Goal: Information Seeking & Learning: Learn about a topic

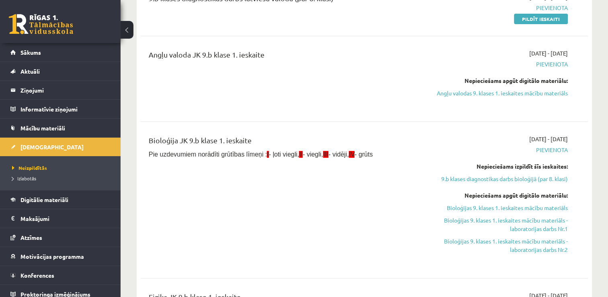
scroll to position [238, 0]
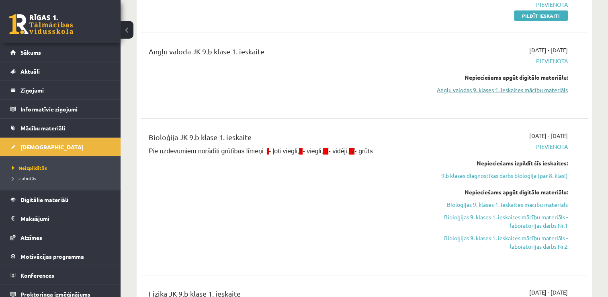
click at [536, 93] on link "Angļu valodas 9. klases 1. ieskaites mācību materiāls" at bounding box center [502, 90] width 132 height 8
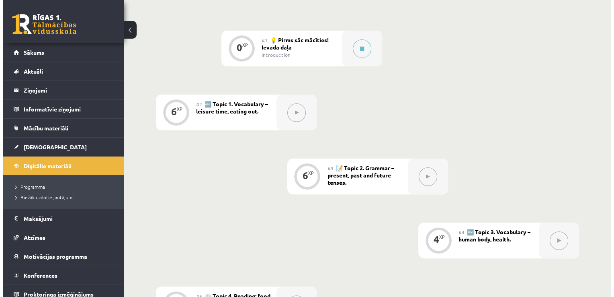
scroll to position [188, 0]
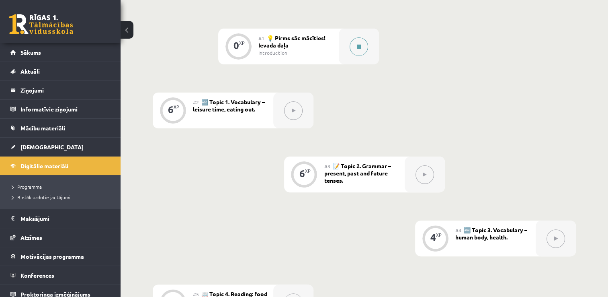
click at [361, 45] on button at bounding box center [359, 46] width 18 height 18
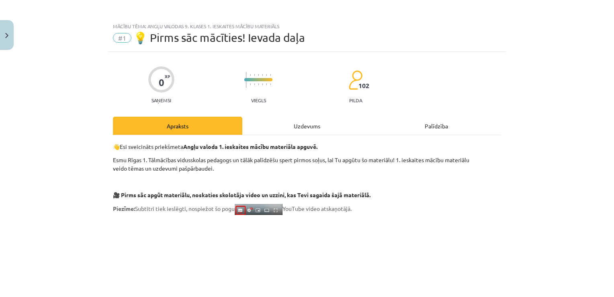
scroll to position [0, 0]
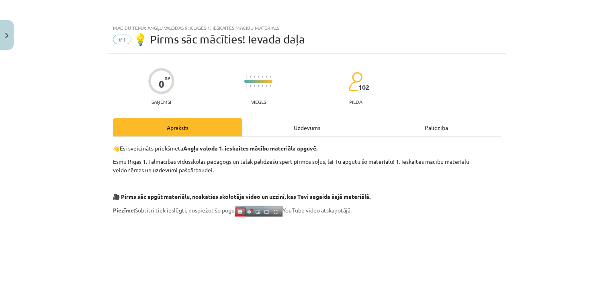
click at [431, 131] on div "Palīdzība" at bounding box center [436, 127] width 129 height 18
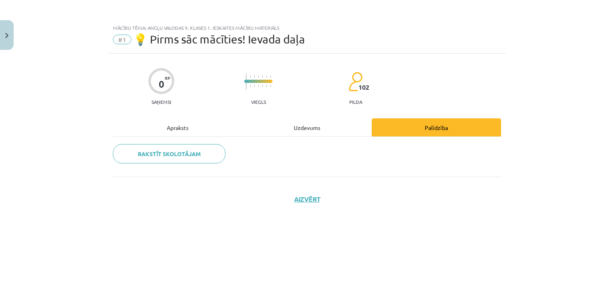
click at [312, 127] on div "Uzdevums" at bounding box center [306, 127] width 129 height 18
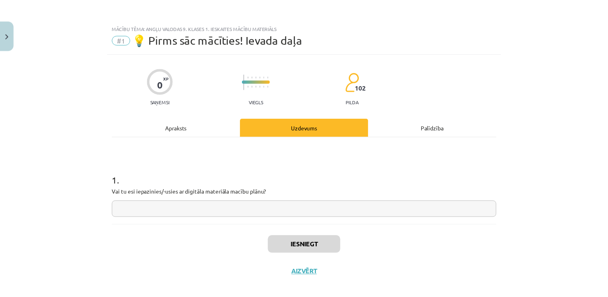
scroll to position [8, 0]
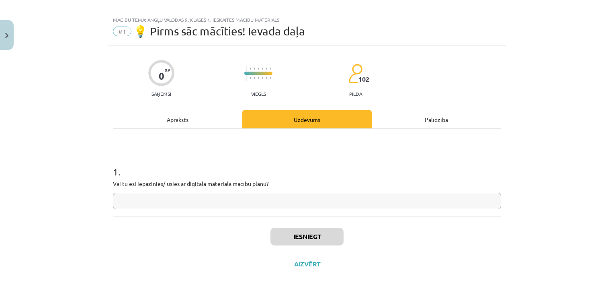
click at [175, 120] on div "Apraksts" at bounding box center [177, 119] width 129 height 18
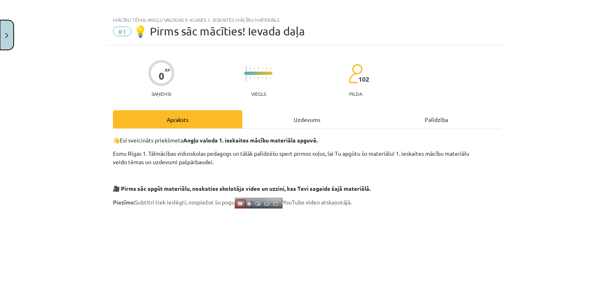
click at [12, 26] on button "Close" at bounding box center [7, 35] width 14 height 30
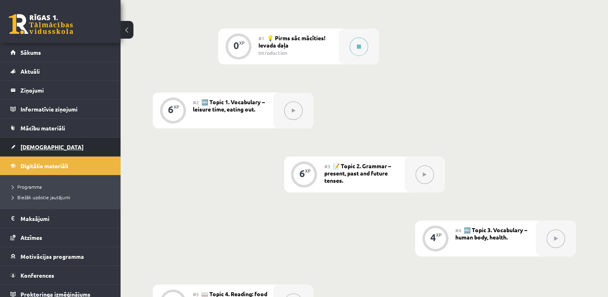
scroll to position [5, 0]
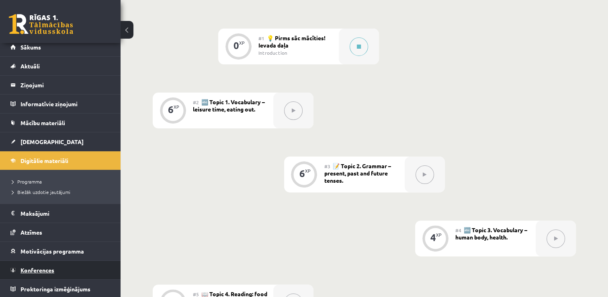
click at [49, 272] on link "Konferences" at bounding box center [60, 270] width 100 height 18
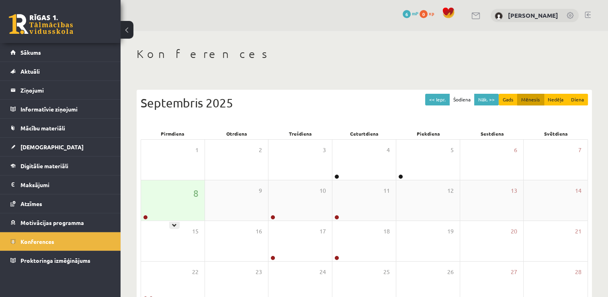
click at [155, 199] on div "8" at bounding box center [173, 200] width 64 height 40
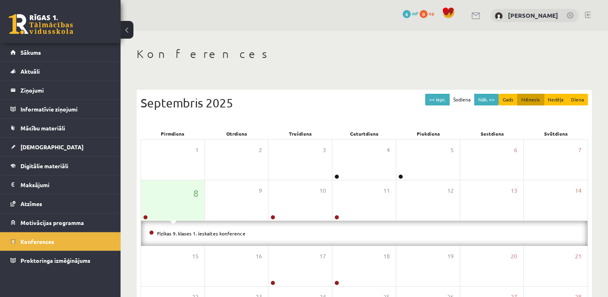
click at [179, 229] on li "Fizikas 9. klases 1. ieskaites konference" at bounding box center [364, 233] width 431 height 9
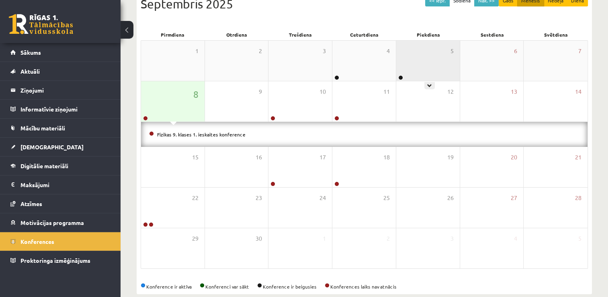
scroll to position [112, 0]
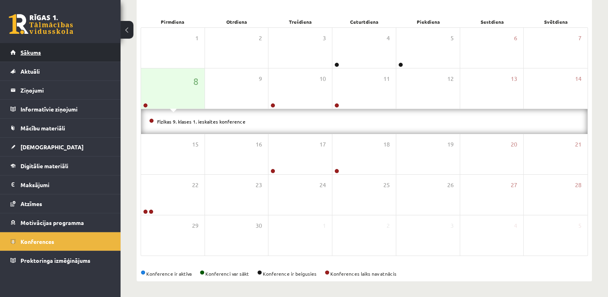
click at [93, 47] on link "Sākums" at bounding box center [60, 52] width 100 height 18
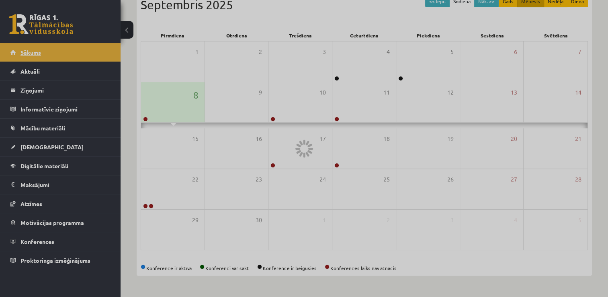
scroll to position [87, 0]
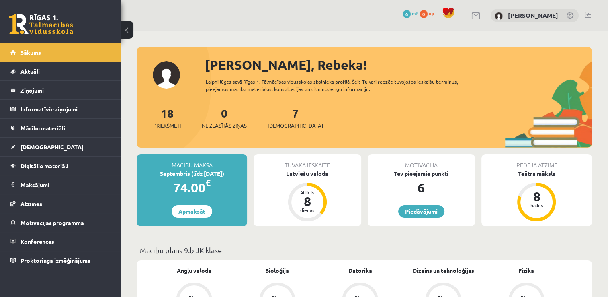
click at [474, 60] on div "[PERSON_NAME], Rebeka!" at bounding box center [398, 64] width 387 height 19
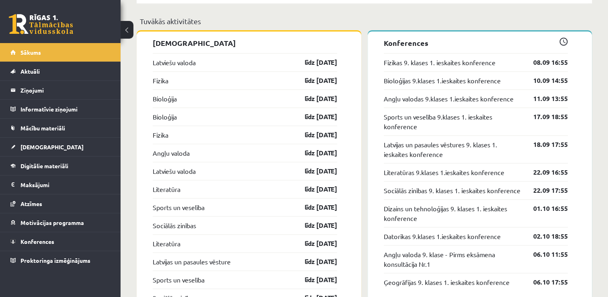
scroll to position [784, 0]
click at [312, 137] on link "līdz [DATE]" at bounding box center [314, 134] width 47 height 10
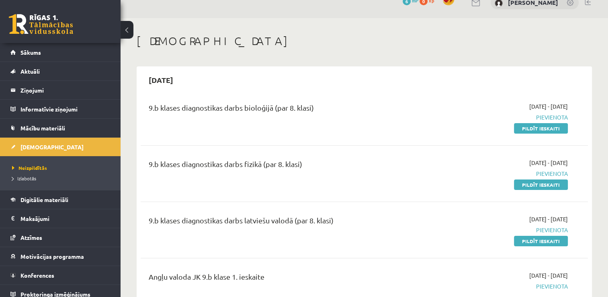
scroll to position [21, 0]
